Goal: Navigation & Orientation: Understand site structure

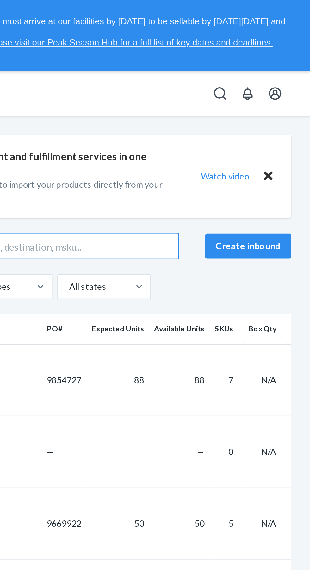
click at [294, 47] on icon "Open account menu" at bounding box center [292, 48] width 8 height 8
click at [219, 54] on div "Inbounds" at bounding box center [193, 47] width 234 height 23
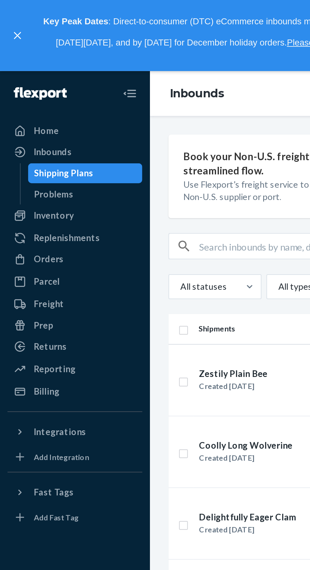
click at [23, 163] on div "Prep" at bounding box center [22, 165] width 10 height 6
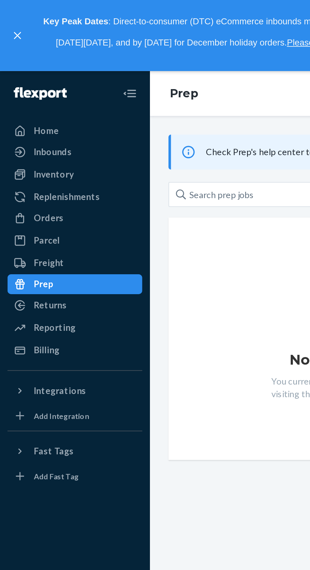
click at [24, 136] on div "Freight" at bounding box center [24, 133] width 15 height 6
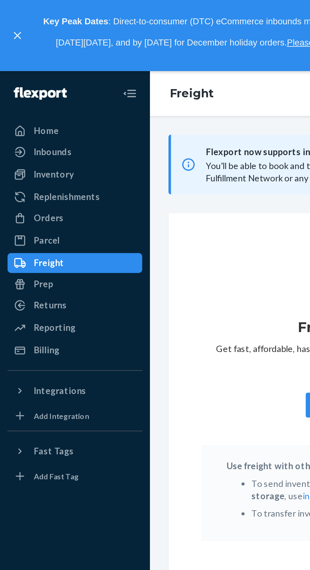
click at [26, 167] on div "Reporting" at bounding box center [27, 166] width 21 height 6
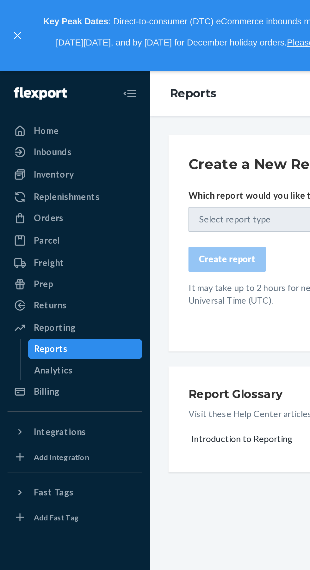
click at [63, 47] on icon "Close Navigation" at bounding box center [63, 48] width 1 height 2
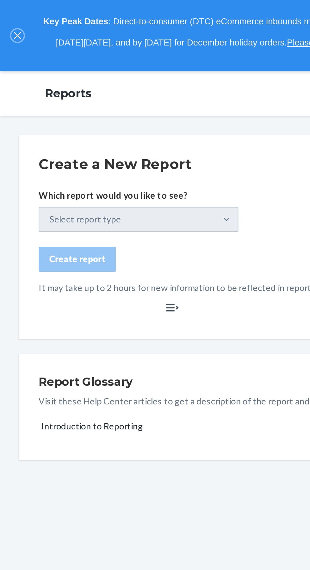
click at [9, 18] on icon "close," at bounding box center [8, 17] width 3 height 3
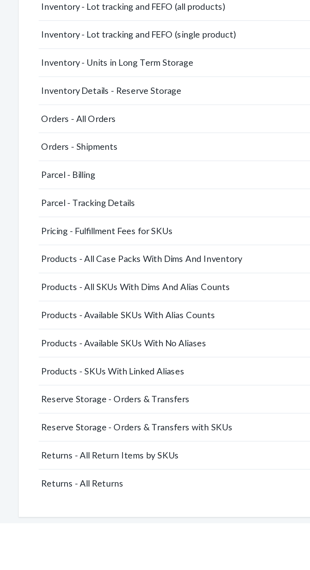
scroll to position [40, 0]
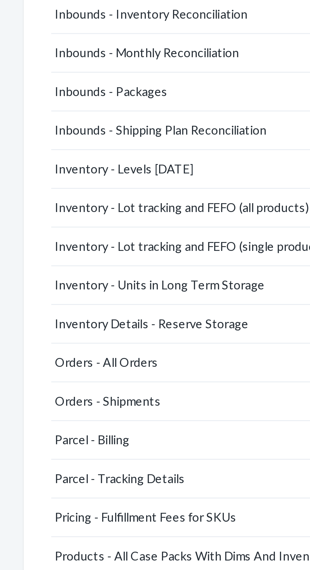
click at [79, 336] on div "Inventory - Units in Long Term Storage" at bounding box center [59, 336] width 77 height 6
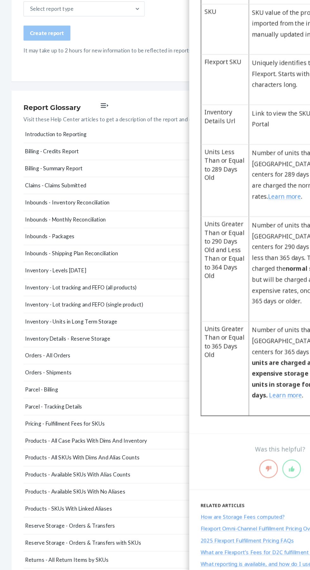
click at [51, 378] on div "Orders - Shipments" at bounding box center [40, 379] width 39 height 6
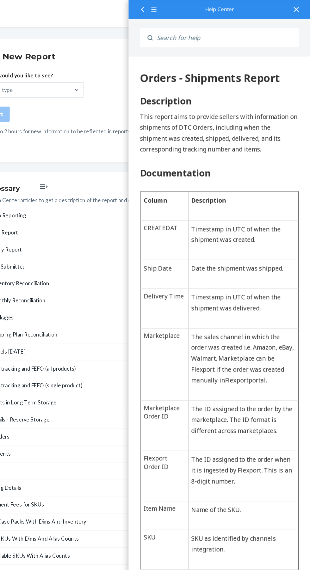
scroll to position [0, 0]
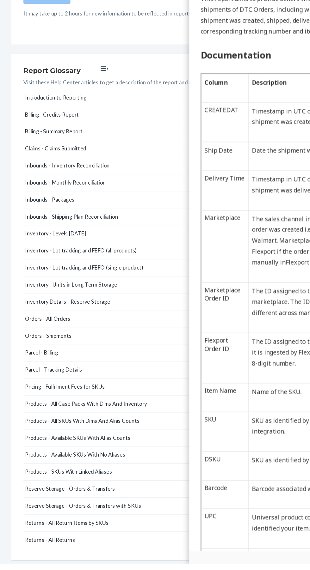
click at [61, 551] on button "Returns - All Returns" at bounding box center [155, 550] width 271 height 14
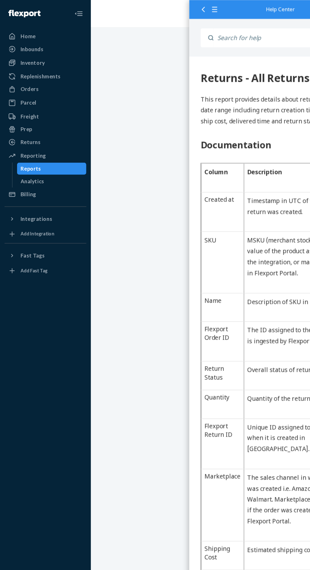
click at [58, 144] on div "Reports" at bounding box center [43, 141] width 57 height 9
click at [42, 151] on div "Analytics" at bounding box center [43, 151] width 57 height 9
click at [116, 92] on div "Home Inbounds Shipping Plans Problems Inventory Products Replenishments Orders …" at bounding box center [155, 285] width 310 height 570
click at [165, 5] on div at bounding box center [168, 7] width 11 height 15
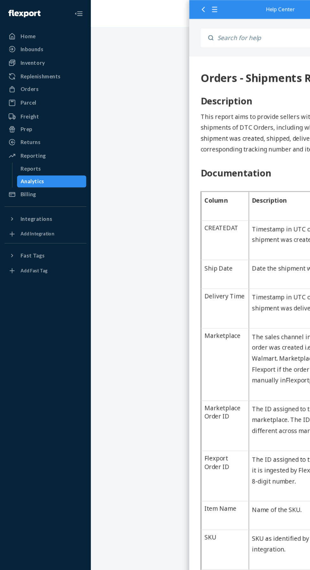
click at [106, 262] on div "Home Inbounds Shipping Plans Problems Inventory Products Replenishments Orders …" at bounding box center [155, 285] width 310 height 570
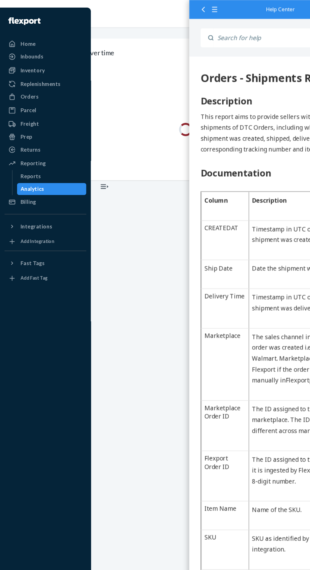
click at [90, 156] on icon "Open Navigation" at bounding box center [89, 156] width 1 height 2
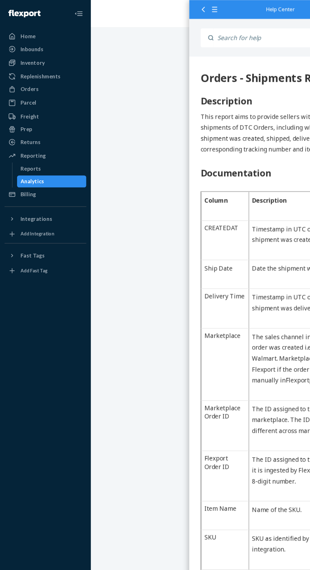
click at [67, 11] on icon "Close Navigation" at bounding box center [66, 11] width 4 height 4
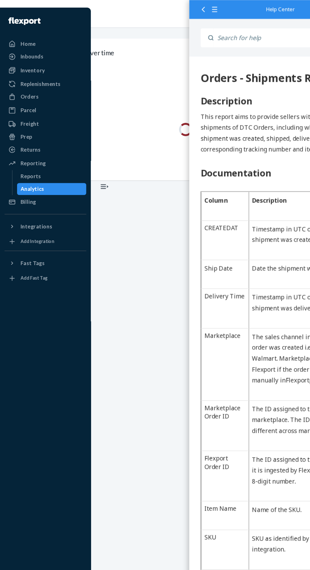
click at [55, 150] on div "Reports" at bounding box center [43, 147] width 57 height 9
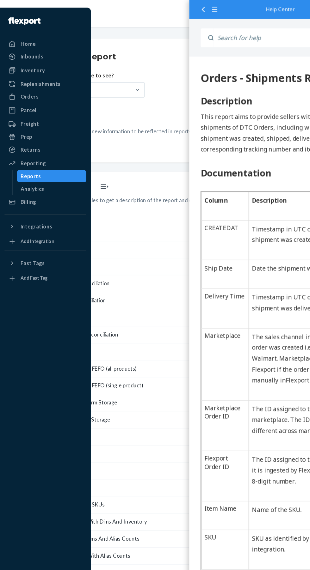
click at [170, 8] on icon at bounding box center [170, 8] width 4 height 4
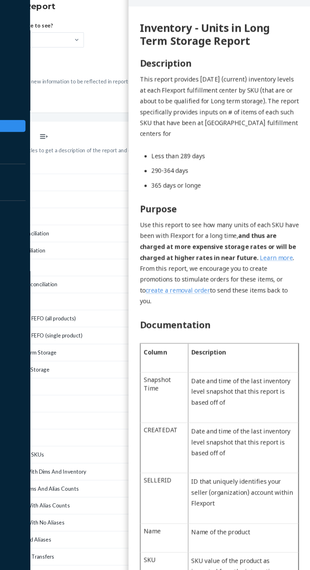
scroll to position [2, 0]
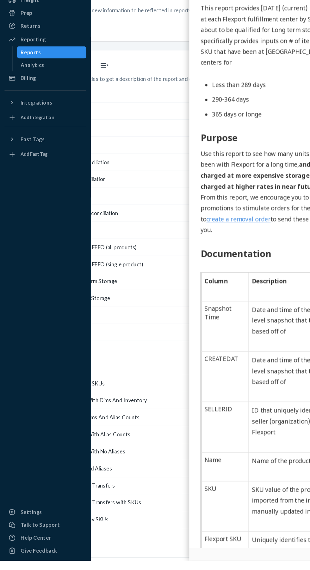
click at [16, 533] on div at bounding box center [12, 529] width 10 height 6
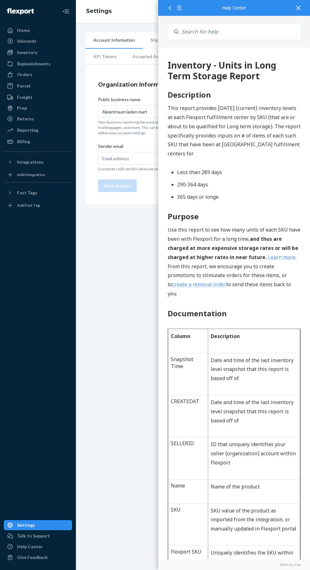
click at [298, 8] on icon at bounding box center [298, 8] width 4 height 4
